Goal: Information Seeking & Learning: Learn about a topic

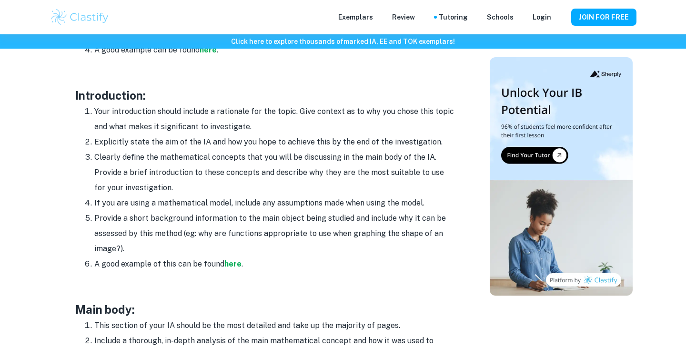
scroll to position [560, 0]
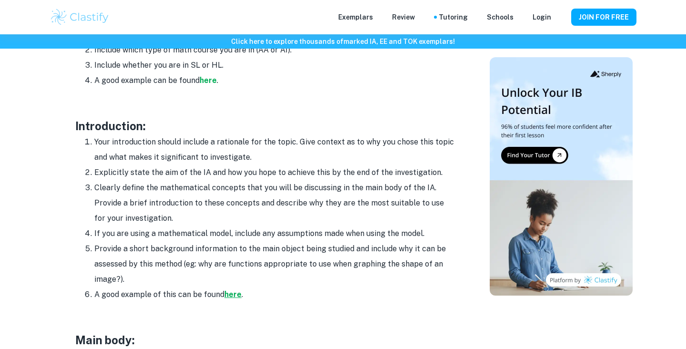
click at [232, 293] on strong "here" at bounding box center [232, 294] width 17 height 9
click at [234, 292] on strong "here" at bounding box center [232, 294] width 17 height 9
click at [233, 290] on strong "here" at bounding box center [232, 294] width 17 height 9
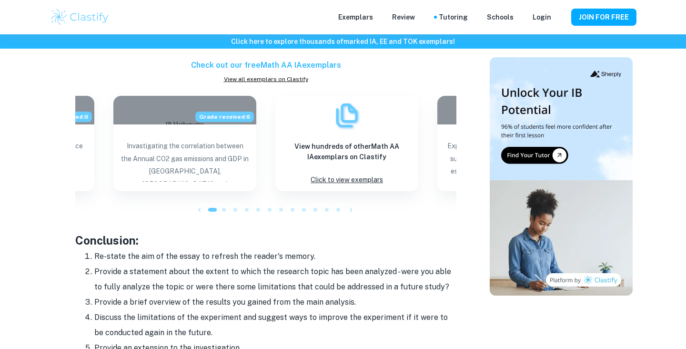
scroll to position [1000, 0]
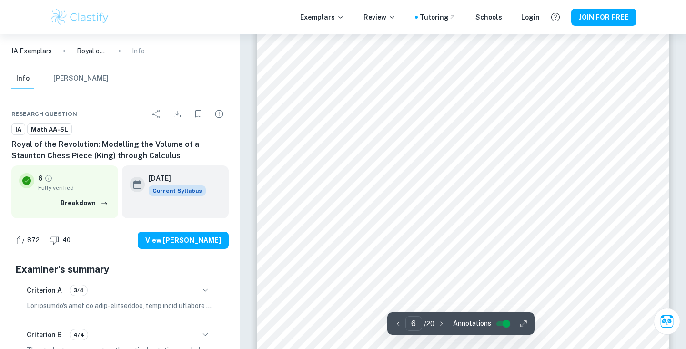
scroll to position [3024, 0]
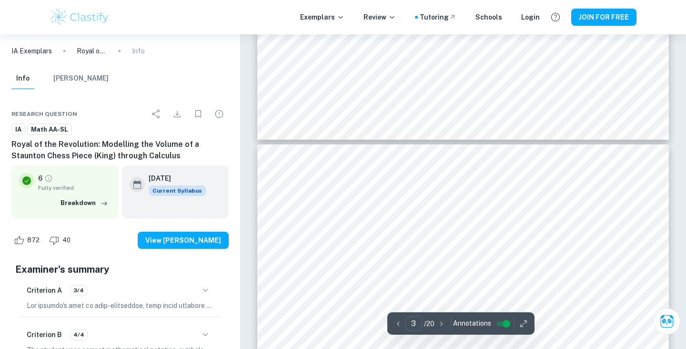
type input "4"
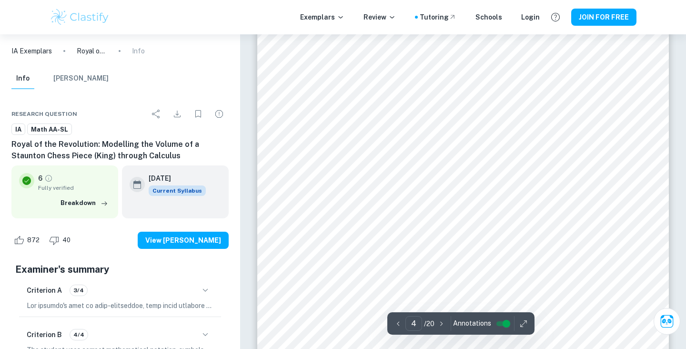
scroll to position [1948, 0]
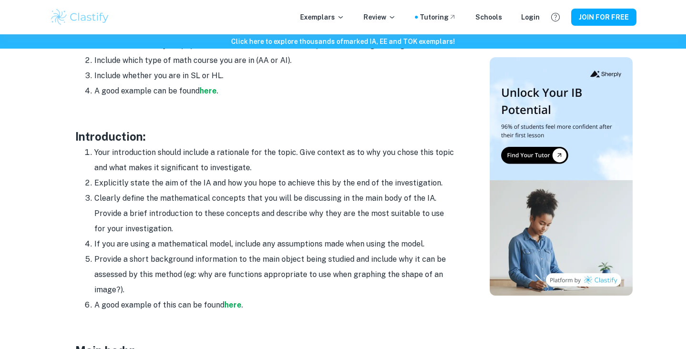
scroll to position [550, 0]
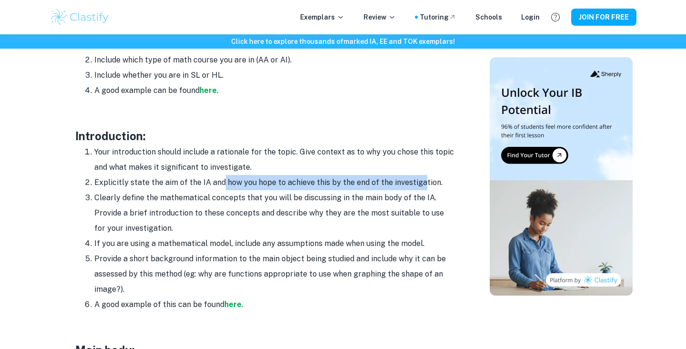
drag, startPoint x: 223, startPoint y: 180, endPoint x: 418, endPoint y: 183, distance: 195.9
click at [418, 183] on li "Explicitly state the aim of the IA and how you hope to achieve this by the end …" at bounding box center [275, 182] width 362 height 15
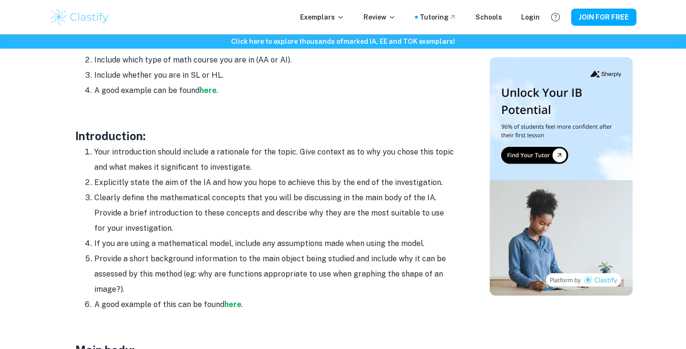
click at [436, 184] on li "Explicitly state the aim of the IA and how you hope to achieve this by the end …" at bounding box center [275, 182] width 362 height 15
drag, startPoint x: 437, startPoint y: 179, endPoint x: 211, endPoint y: 176, distance: 226.9
click at [211, 176] on li "Explicitly state the aim of the IA and how you hope to achieve this by the end …" at bounding box center [275, 182] width 362 height 15
copy li "and how you hope to achieve this by the end of the investigation."
click at [370, 175] on li "Explicitly state the aim of the IA and how you hope to achieve this by the end …" at bounding box center [275, 182] width 362 height 15
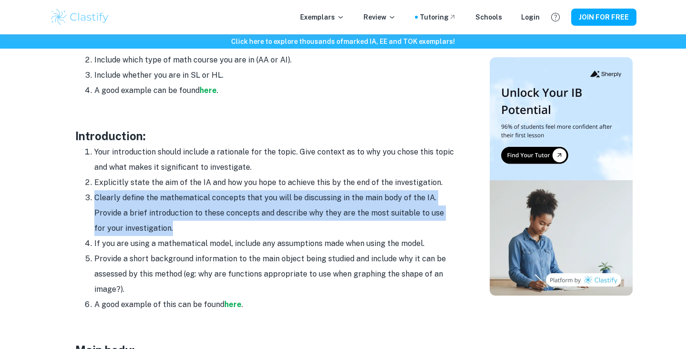
drag, startPoint x: 95, startPoint y: 193, endPoint x: 160, endPoint y: 219, distance: 69.5
click at [160, 219] on li "Clearly define the mathematical concepts that you will be discussing in the mai…" at bounding box center [275, 213] width 362 height 46
copy li "Clearly define the mathematical concepts that you will be discussing in the mai…"
drag, startPoint x: 508, startPoint y: 3, endPoint x: 459, endPoint y: 120, distance: 126.3
click at [459, 120] on div "Math IA Format and Structure By Roxanne • January 12, 2024 Get feedback on your…" at bounding box center [265, 308] width 425 height 1547
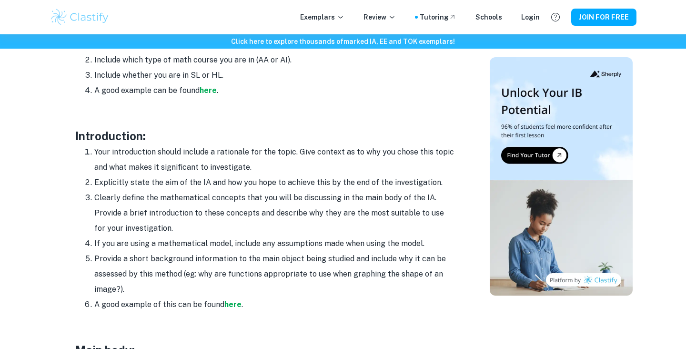
drag, startPoint x: 95, startPoint y: 194, endPoint x: 161, endPoint y: 219, distance: 70.0
click at [161, 219] on li "Clearly define the mathematical concepts that you will be discussing in the mai…" at bounding box center [275, 213] width 362 height 46
copy li "Clearly define the mathematical concepts that you will be discussing in the mai…"
click at [177, 220] on li "Clearly define the mathematical concepts that you will be discussing in the mai…" at bounding box center [275, 213] width 362 height 46
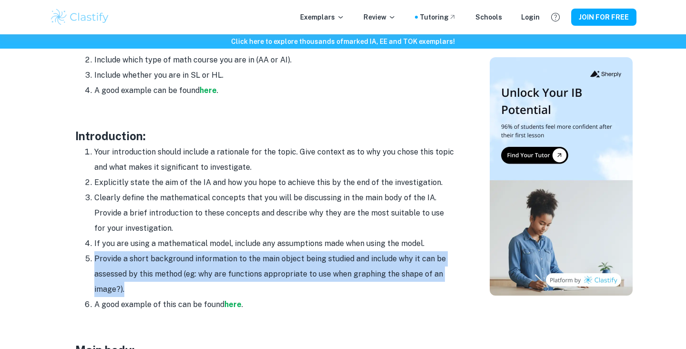
drag, startPoint x: 95, startPoint y: 254, endPoint x: 184, endPoint y: 276, distance: 91.7
click at [184, 276] on li "Provide a short background information to the main object being studied and inc…" at bounding box center [275, 274] width 362 height 46
copy li "Provide a short background information to the main object being studied and inc…"
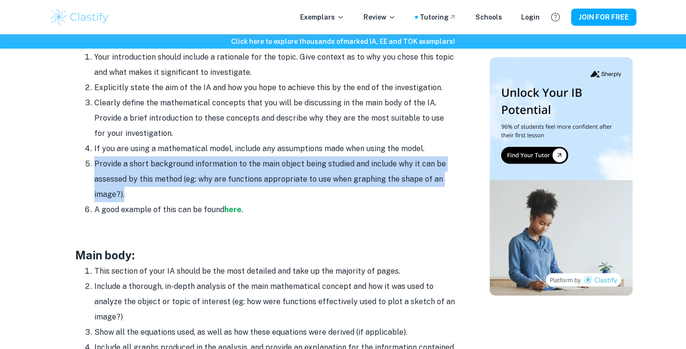
scroll to position [657, 0]
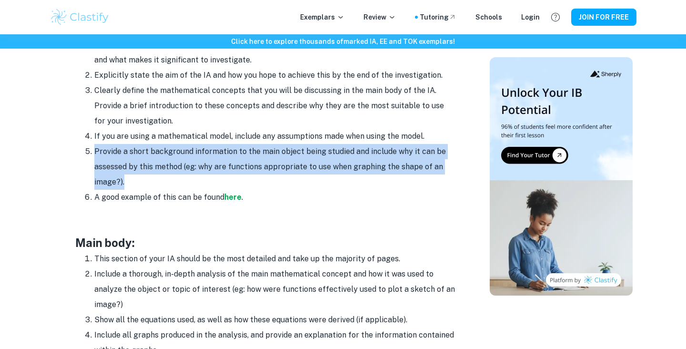
click at [328, 205] on p at bounding box center [265, 212] width 381 height 14
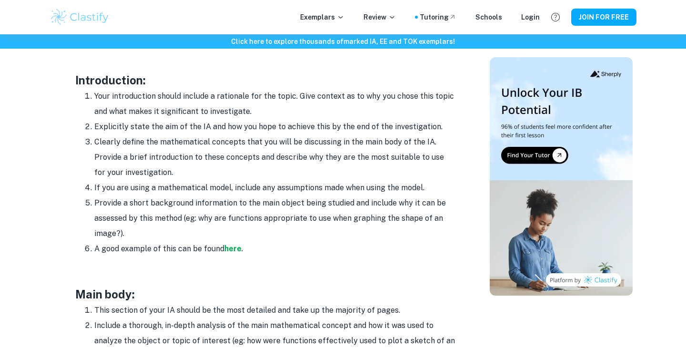
scroll to position [603, 0]
